Goal: Task Accomplishment & Management: Complete application form

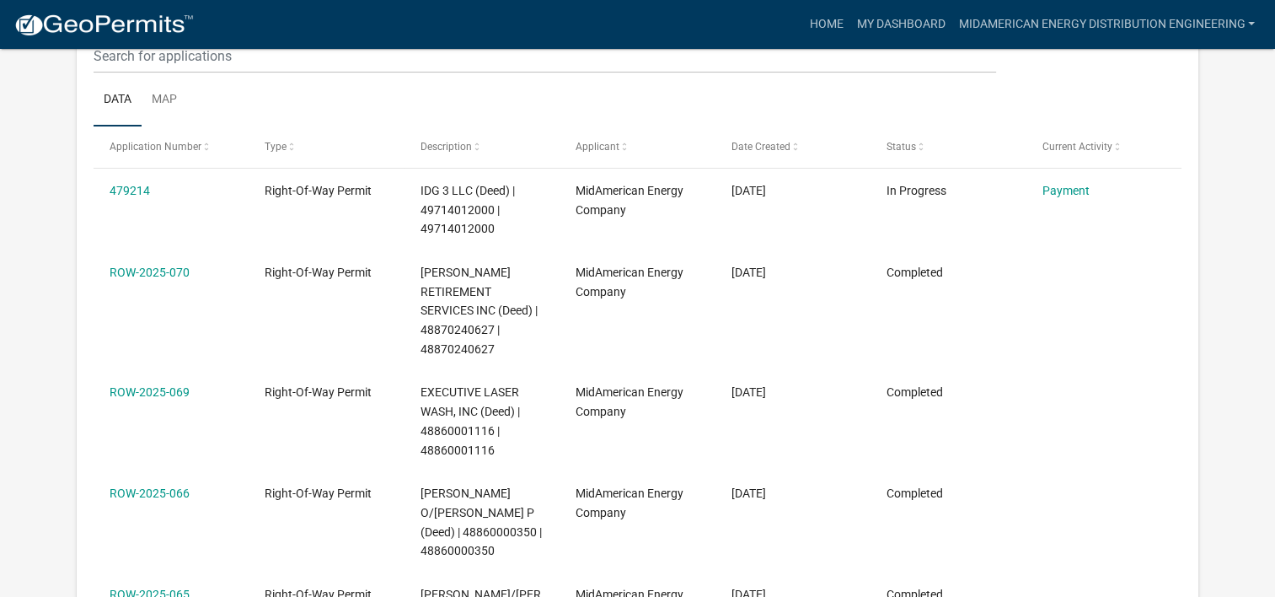
scroll to position [253, 0]
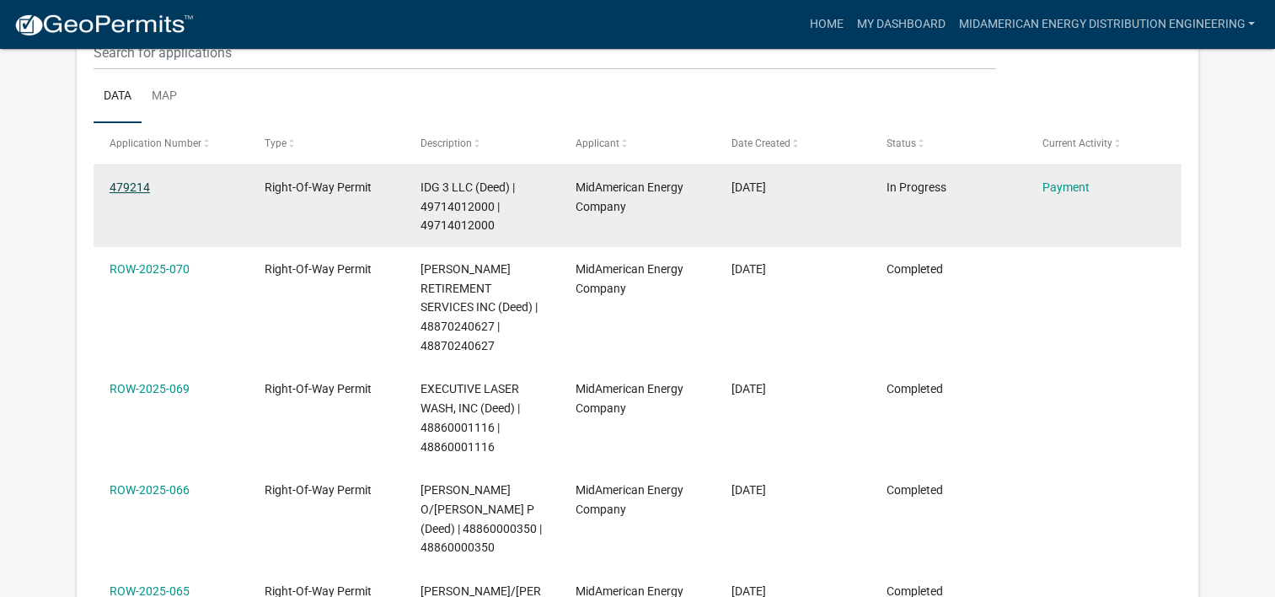
click at [121, 185] on link "479214" at bounding box center [130, 186] width 40 height 13
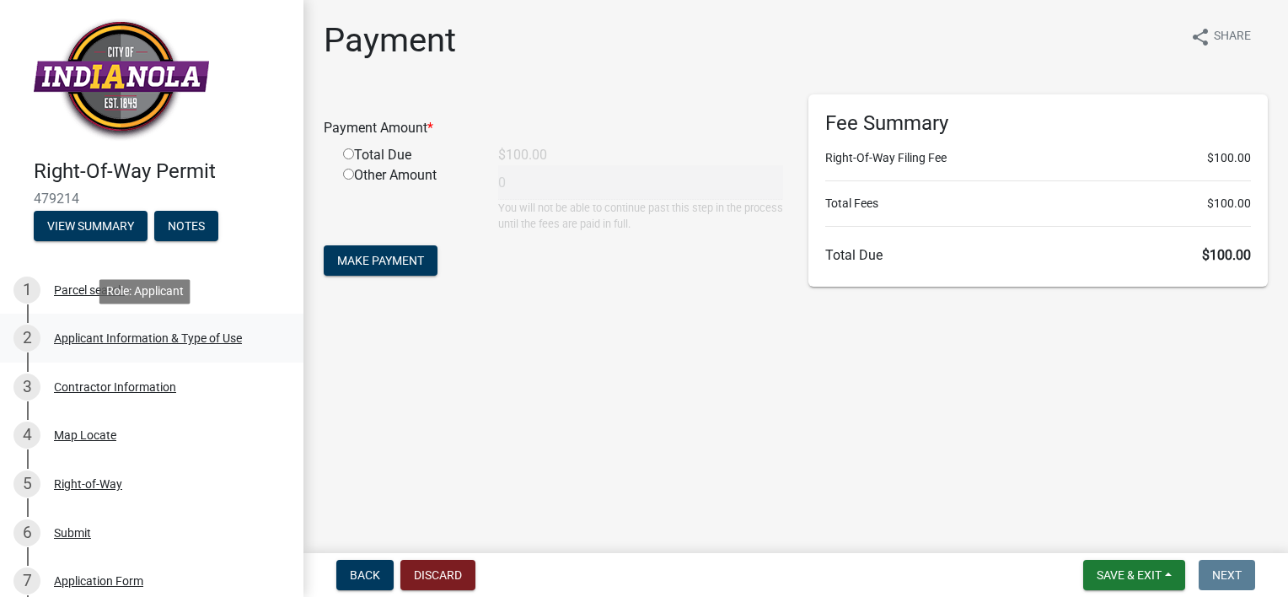
click at [120, 337] on div "Applicant Information & Type of Use" at bounding box center [148, 338] width 188 height 12
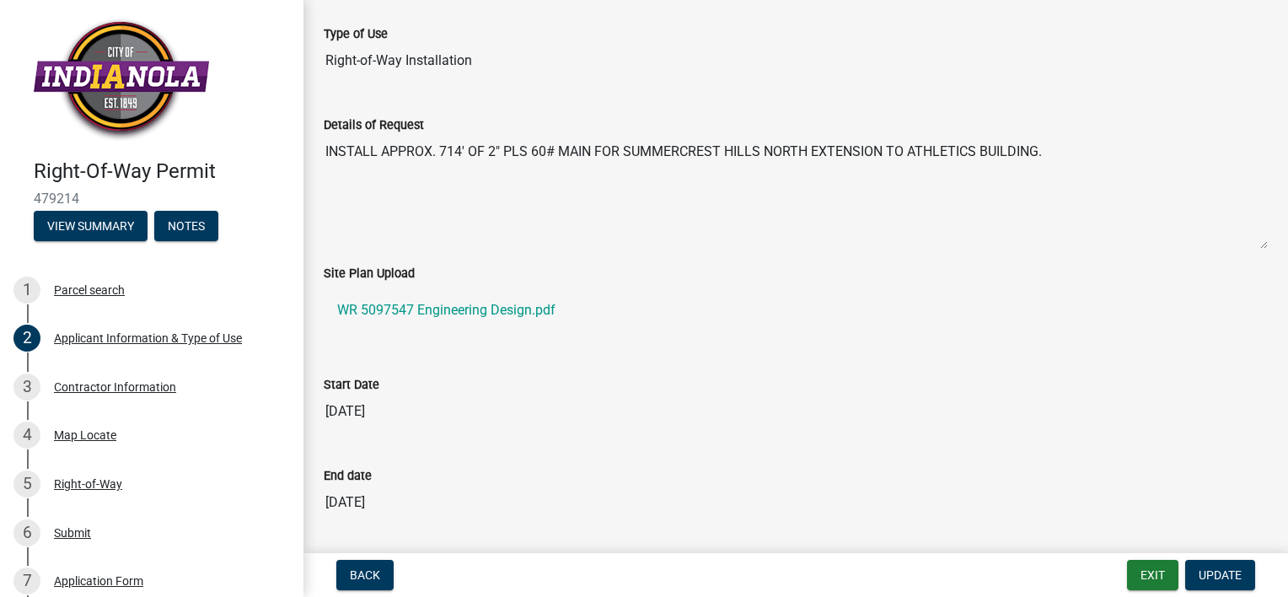
scroll to position [421, 0]
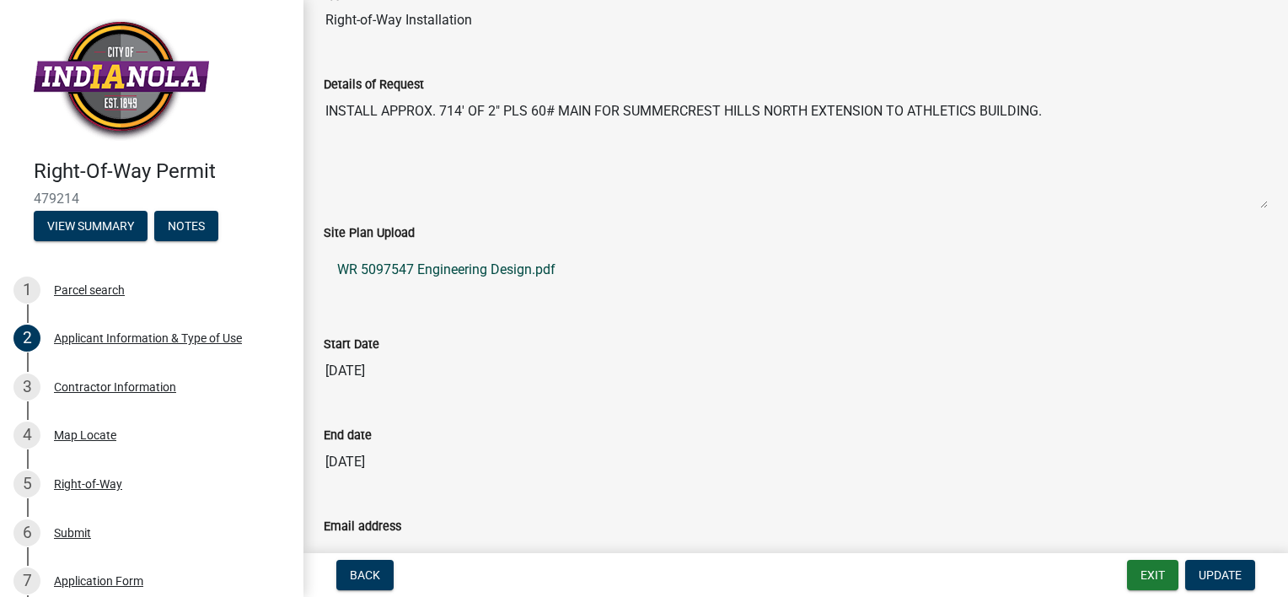
click at [374, 266] on link "WR 5097547 Engineering Design.pdf" at bounding box center [796, 269] width 944 height 40
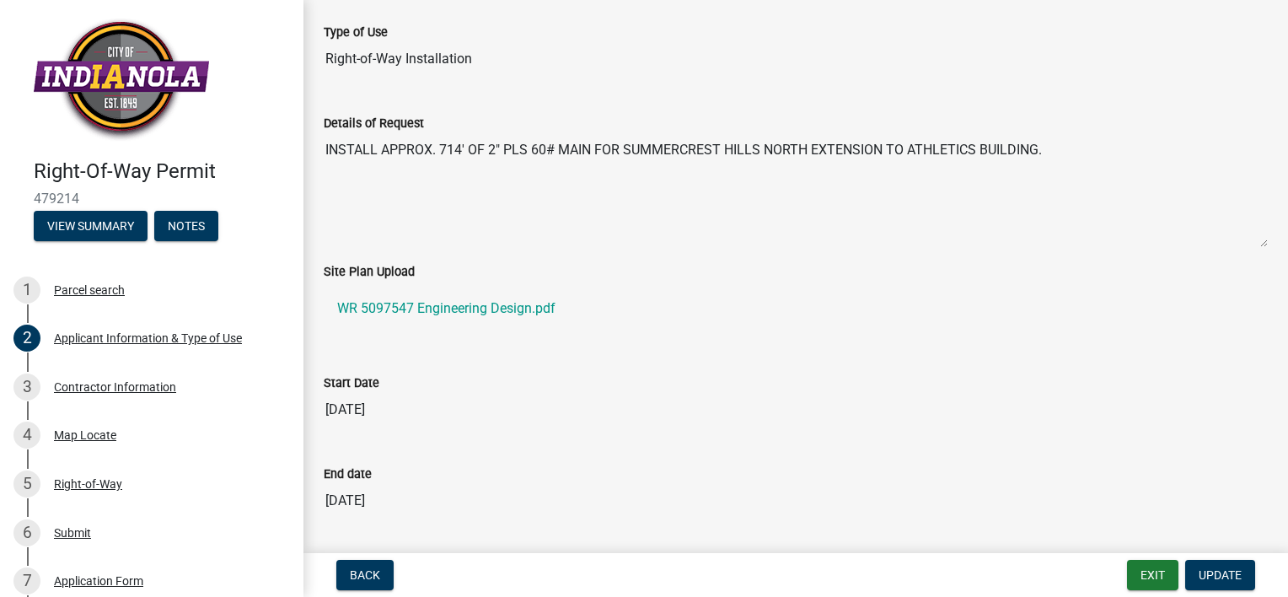
scroll to position [353, 0]
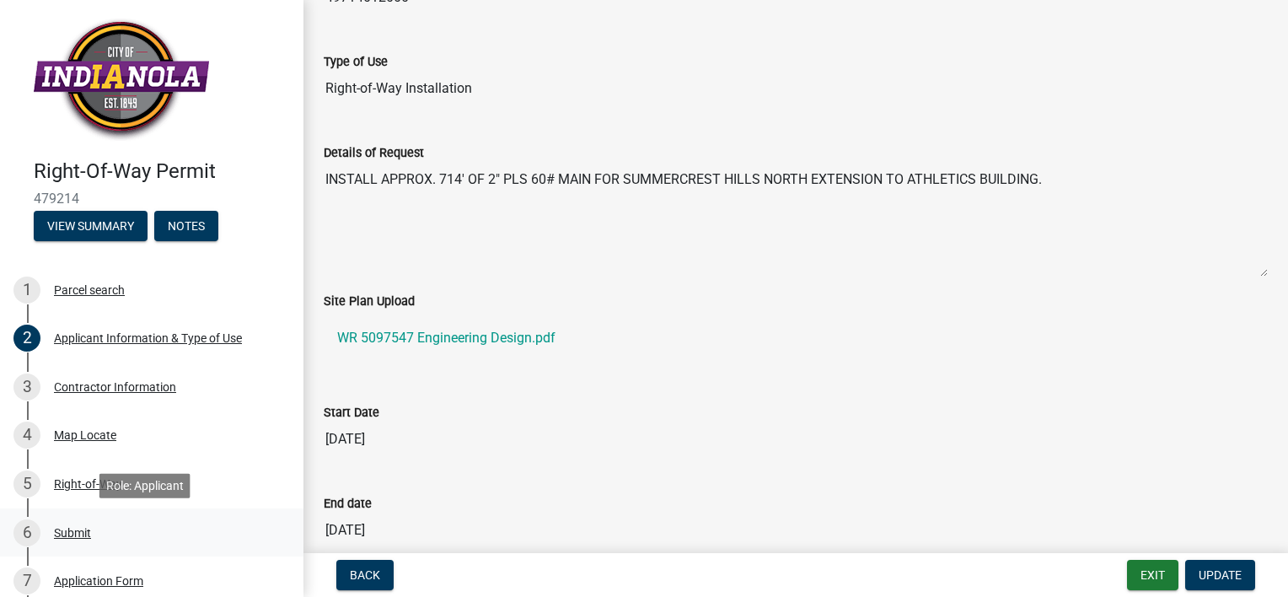
click at [69, 530] on div "Submit" at bounding box center [72, 533] width 37 height 12
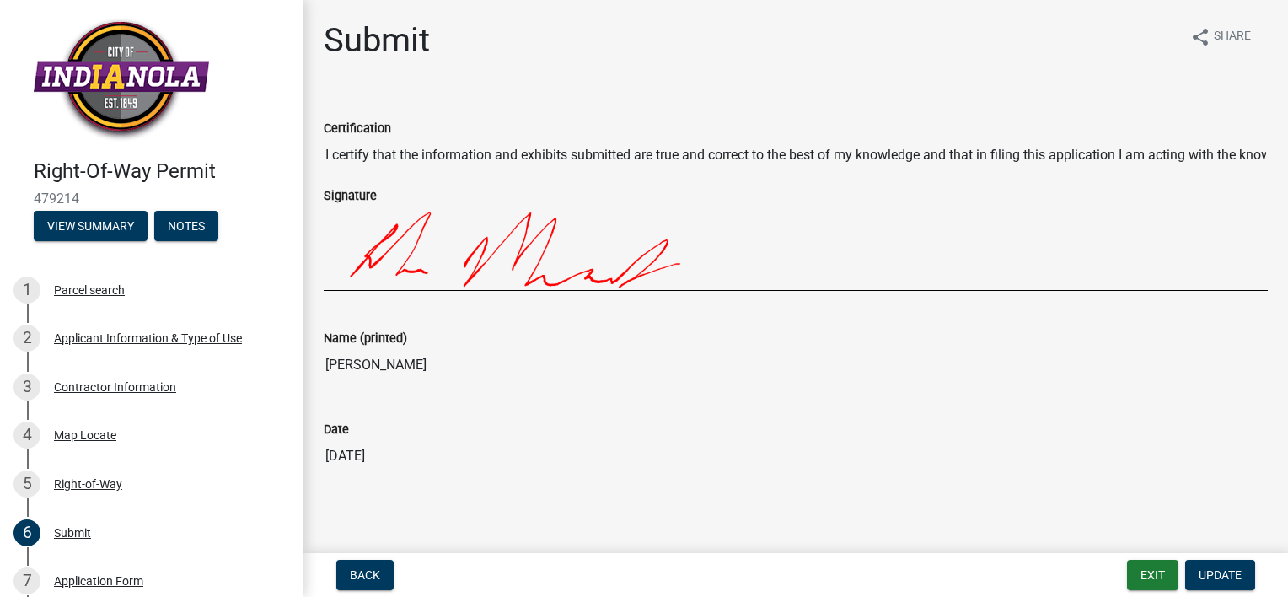
scroll to position [4, 0]
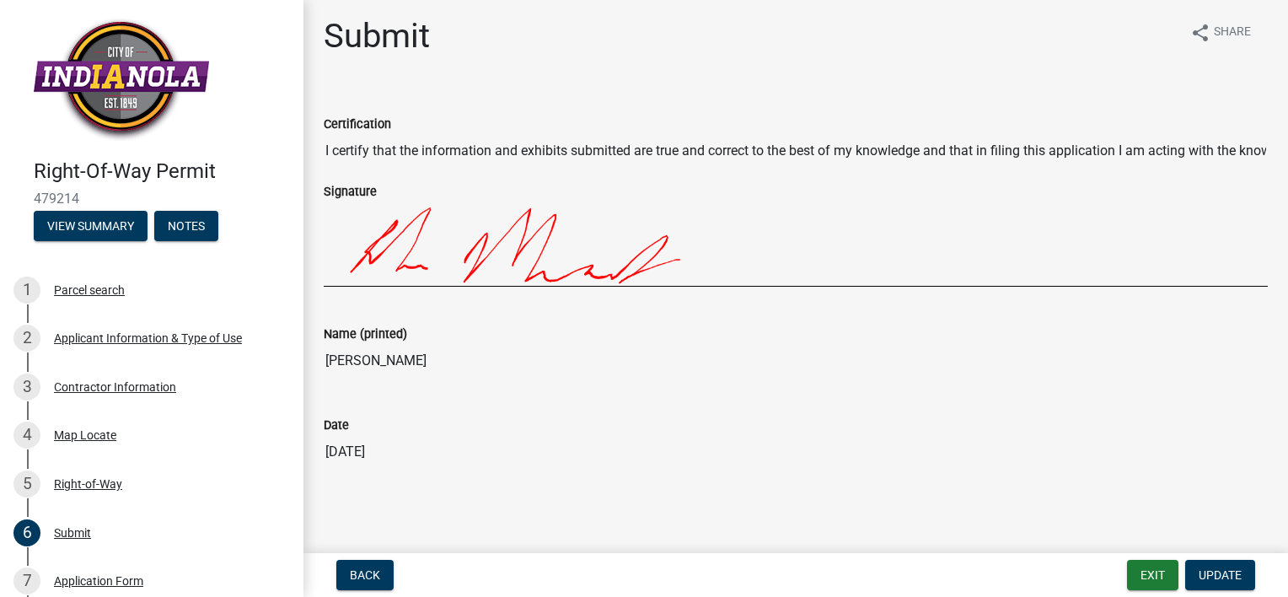
drag, startPoint x: 94, startPoint y: 195, endPoint x: 35, endPoint y: 196, distance: 59.0
click at [35, 196] on span "479214" at bounding box center [152, 198] width 236 height 16
copy span "479214"
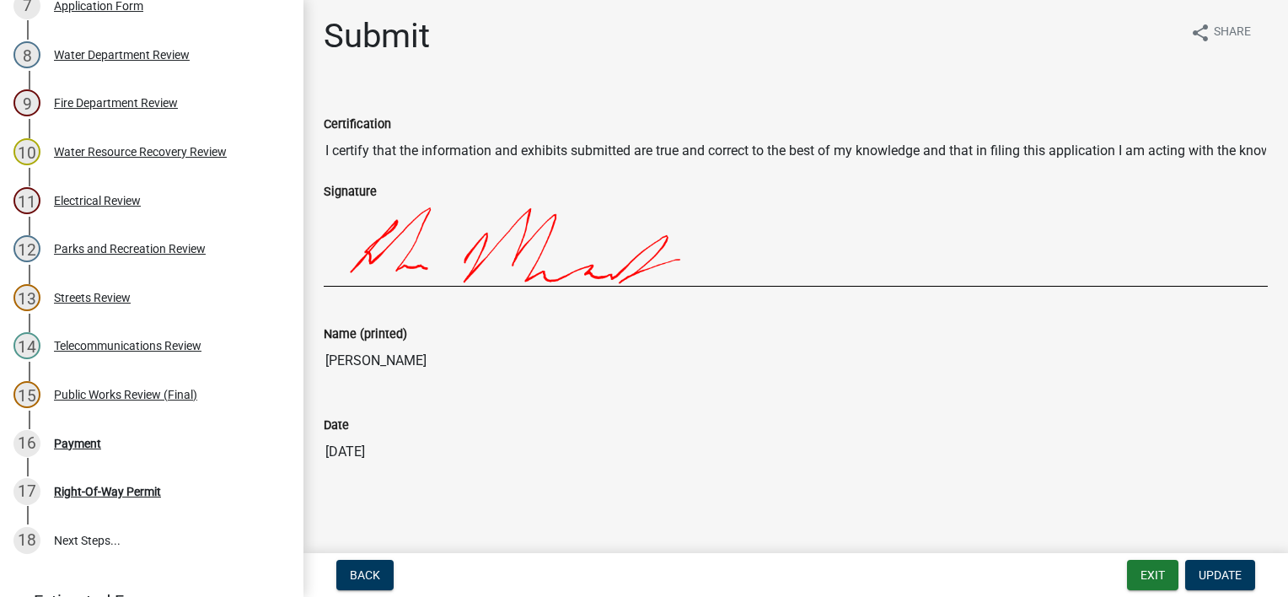
scroll to position [590, 0]
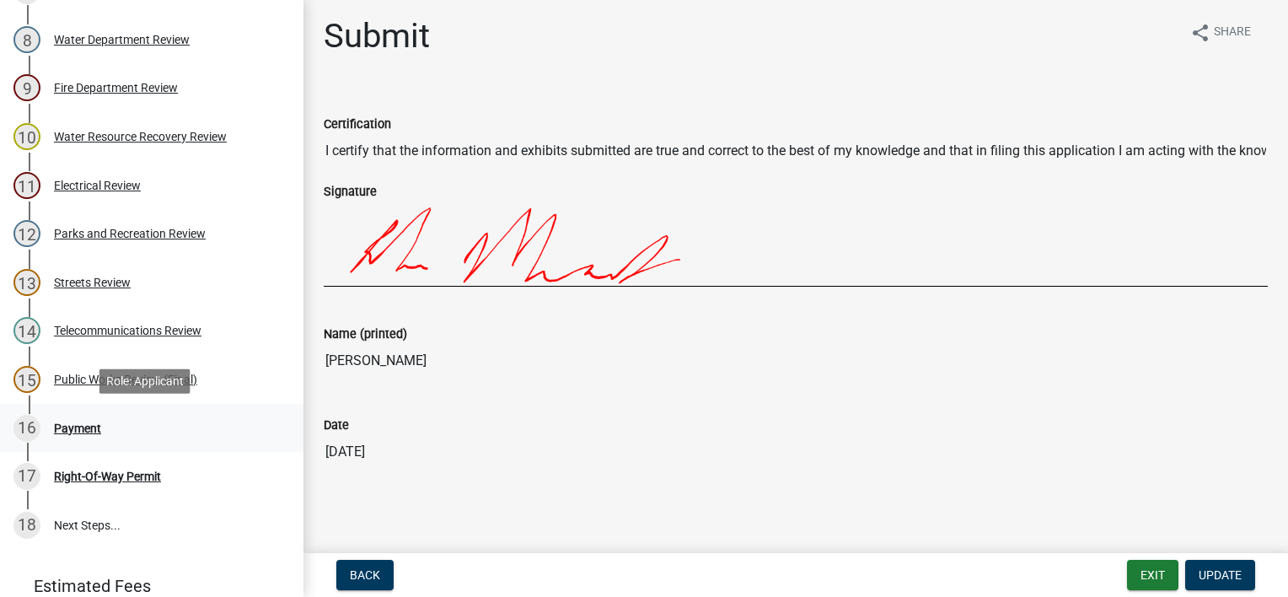
click at [73, 427] on div "Payment" at bounding box center [77, 428] width 47 height 12
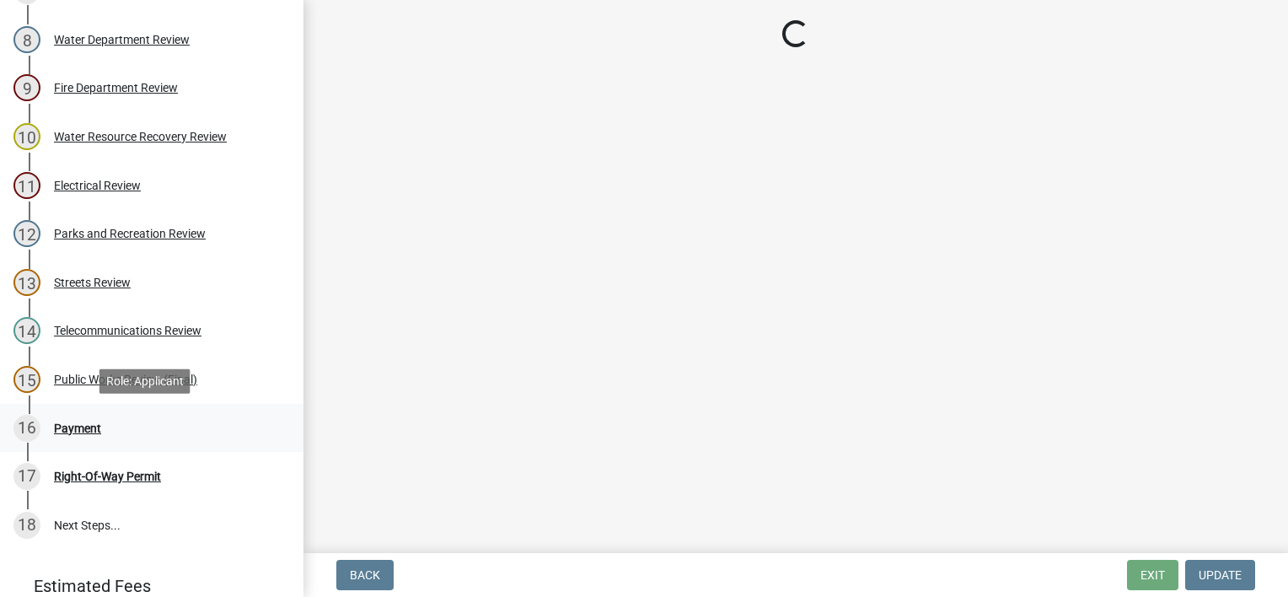
scroll to position [0, 0]
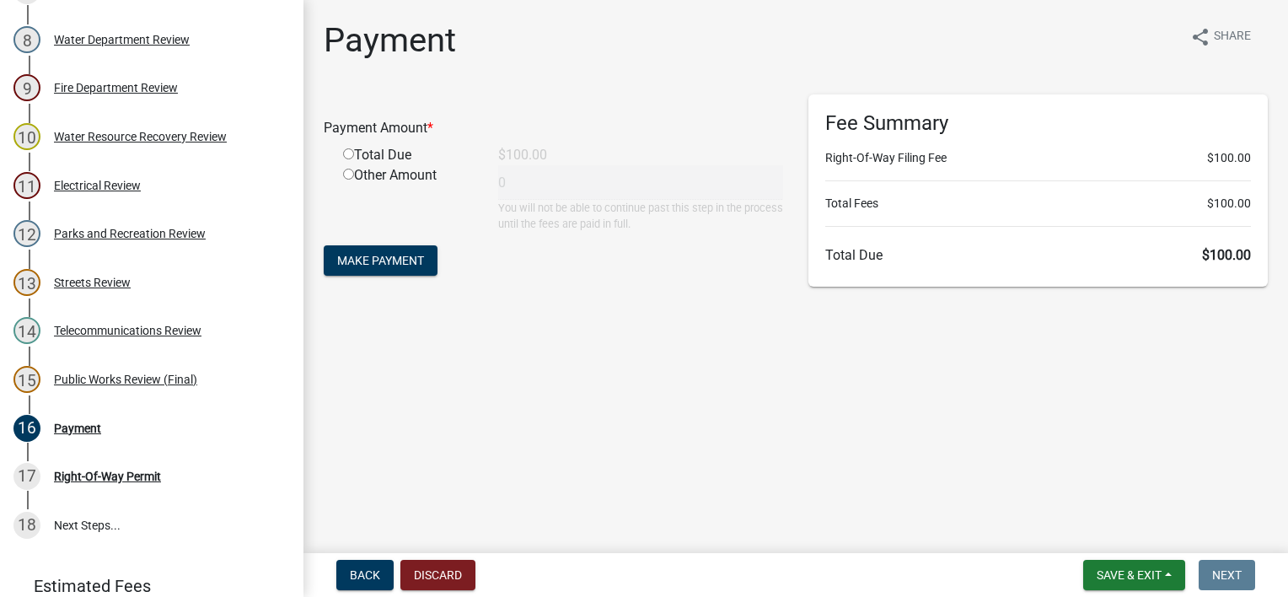
click at [347, 153] on input "radio" at bounding box center [348, 153] width 11 height 11
radio input "true"
type input "100"
click at [369, 256] on span "Make Payment" at bounding box center [380, 260] width 87 height 13
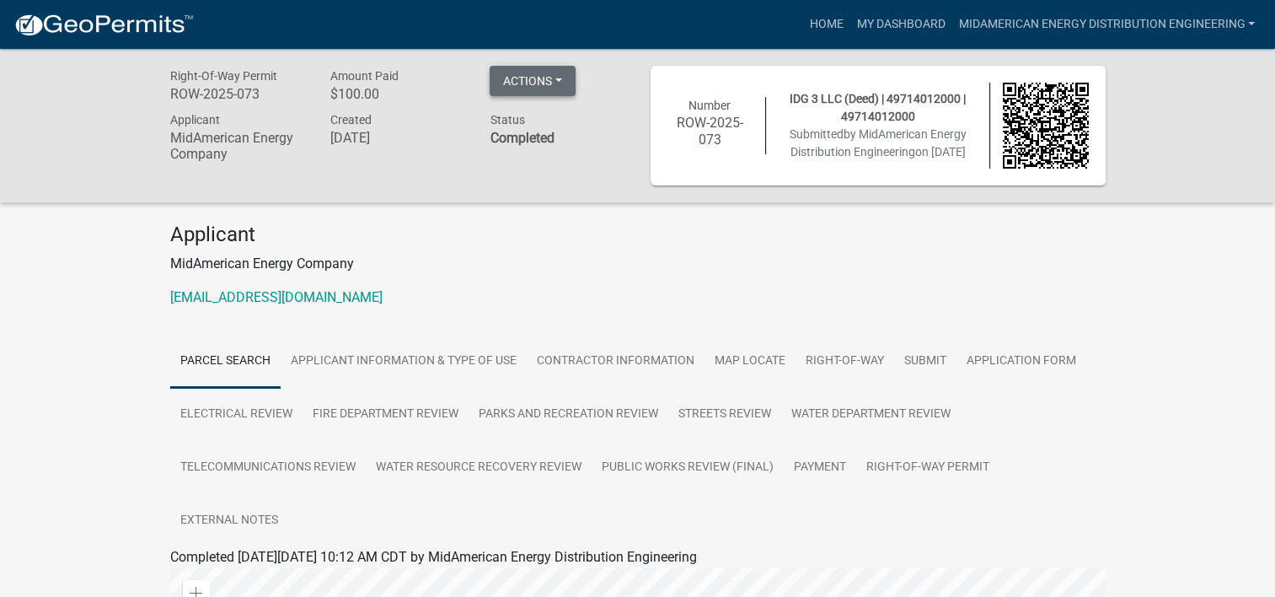
click at [560, 81] on button "Actions" at bounding box center [533, 81] width 86 height 30
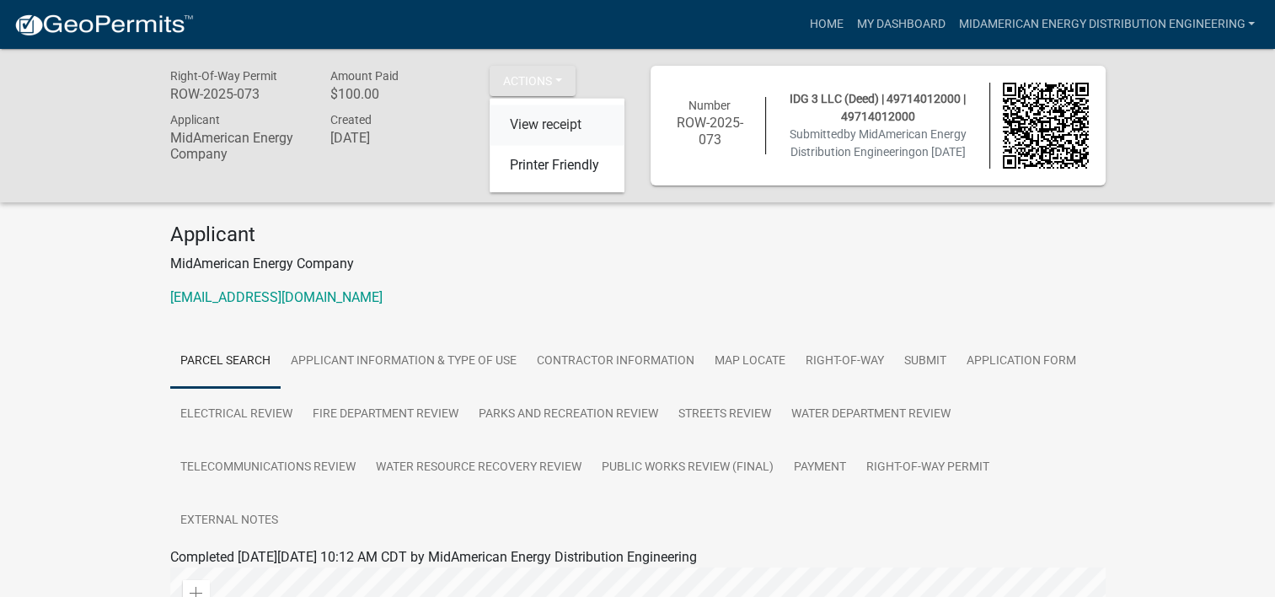
click at [557, 121] on link "View receipt" at bounding box center [557, 125] width 135 height 40
